Goal: Task Accomplishment & Management: Manage account settings

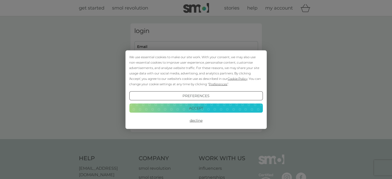
type input "[EMAIL_ADDRESS][DOMAIN_NAME]"
click at [185, 110] on button "Accept" at bounding box center [196, 108] width 134 height 9
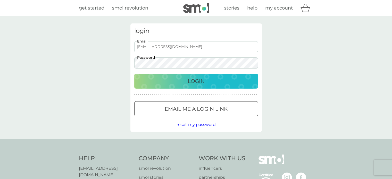
click at [174, 82] on div "Login" at bounding box center [197, 81] width 114 height 8
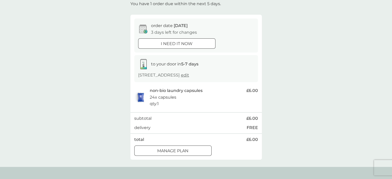
scroll to position [77, 0]
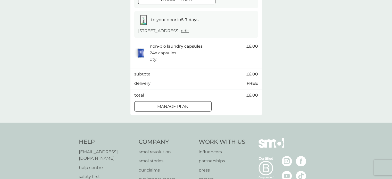
click at [167, 108] on div at bounding box center [173, 106] width 19 height 5
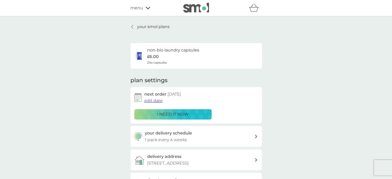
scroll to position [26, 0]
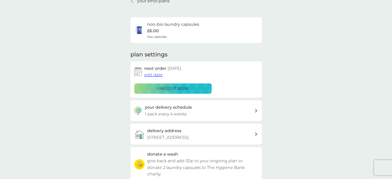
click at [167, 107] on h3 "your delivery schedule" at bounding box center [168, 107] width 47 height 7
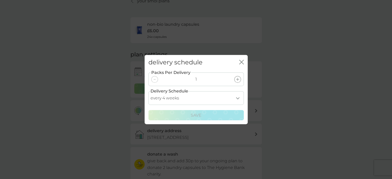
click at [175, 97] on select "every 1 week every 2 weeks every 3 weeks every 4 weeks every 5 weeks every 6 we…" at bounding box center [196, 98] width 95 height 14
click at [149, 91] on select "every 1 week every 2 weeks every 3 weeks every 4 weeks every 5 weeks every 6 we…" at bounding box center [196, 98] width 95 height 14
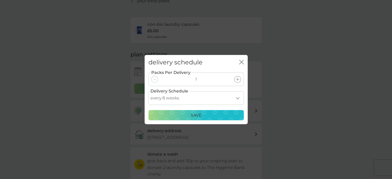
click at [174, 98] on select "every 1 week every 2 weeks every 3 weeks every 4 weeks every 5 weeks every 6 we…" at bounding box center [196, 98] width 95 height 14
select select "42"
click at [149, 91] on select "every 1 week every 2 weeks every 3 weeks every 4 weeks every 5 weeks every 6 we…" at bounding box center [196, 98] width 95 height 14
click at [182, 115] on div "Save" at bounding box center [196, 115] width 89 height 7
